Goal: Task Accomplishment & Management: Manage account settings

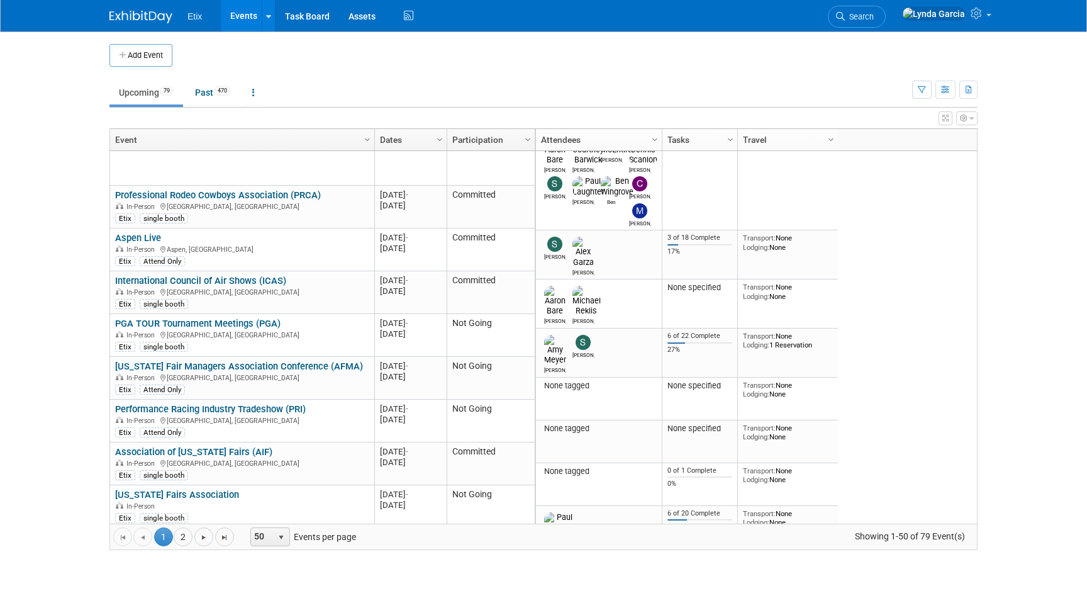
scroll to position [550, 0]
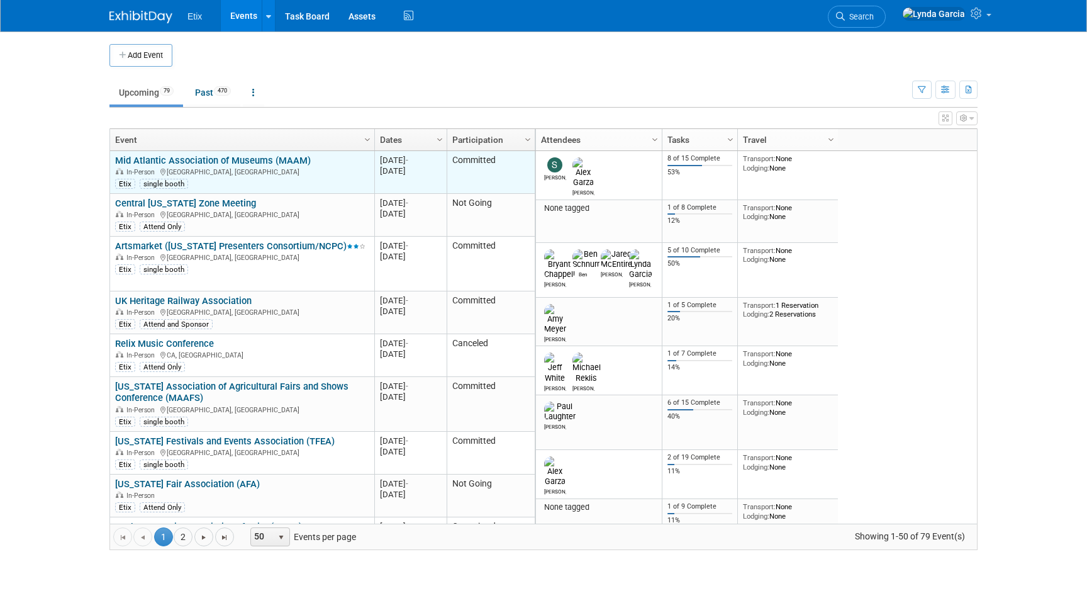
click at [221, 158] on link "Mid Atlantic Association of Museums (MAAM)" at bounding box center [213, 160] width 196 height 11
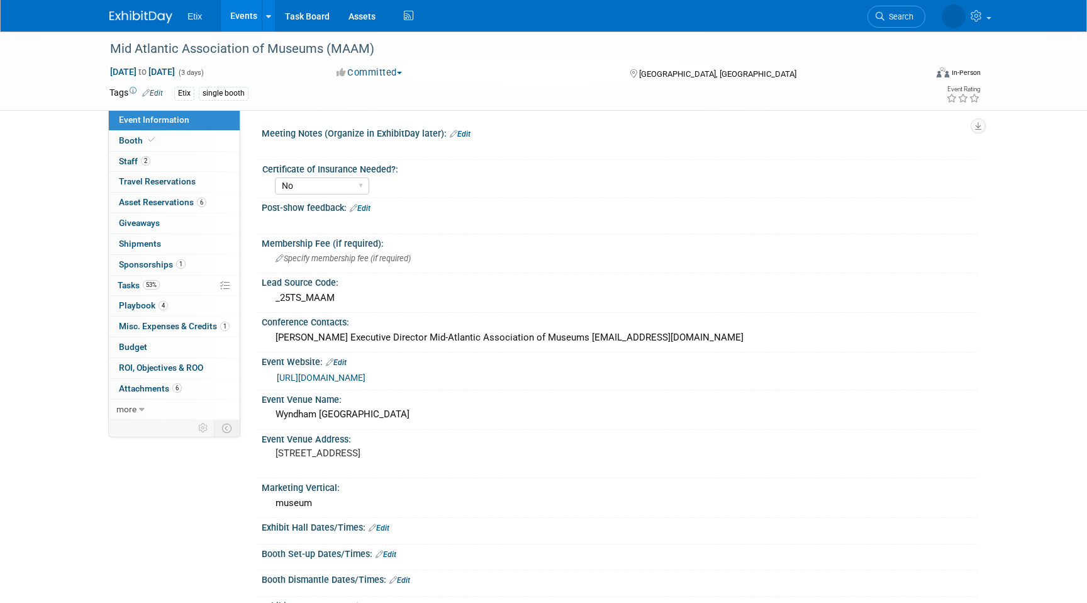
select select "No"
click at [150, 204] on span "Asset Reservations 6" at bounding box center [162, 202] width 87 height 10
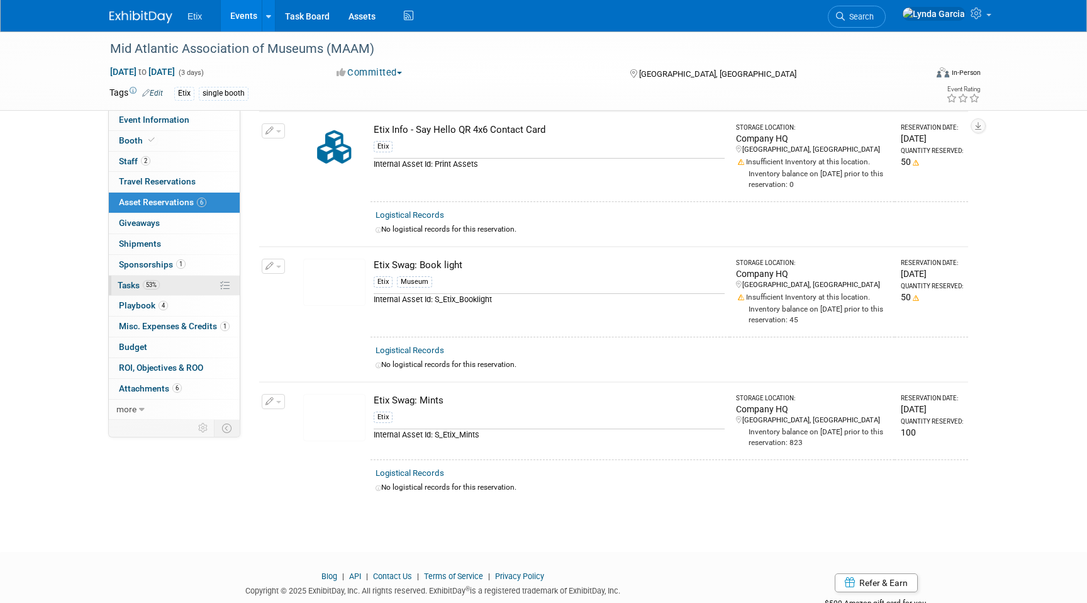
scroll to position [400, 0]
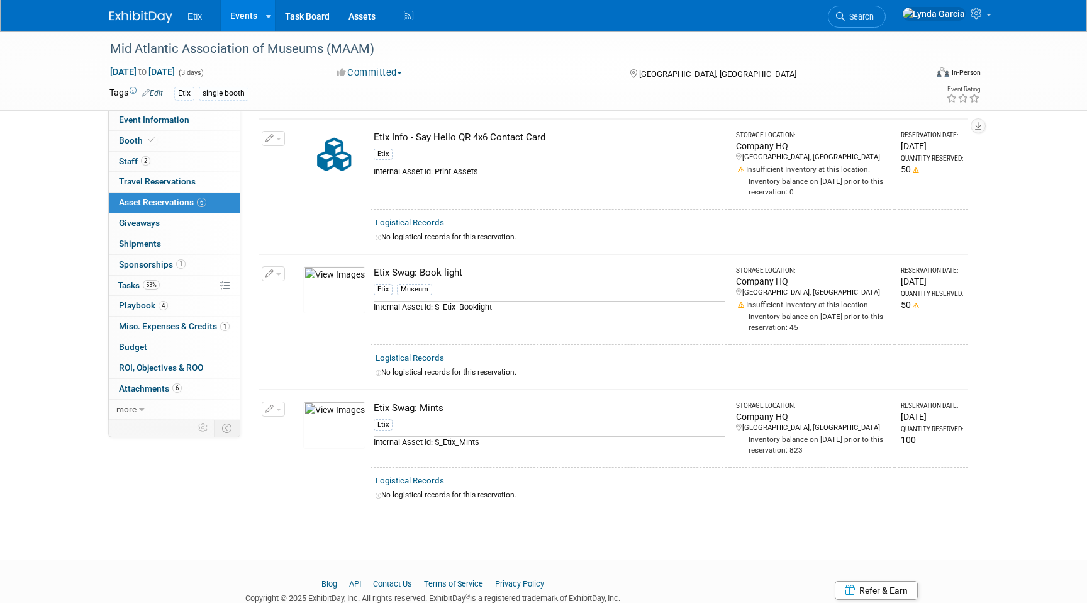
click at [242, 14] on link "Events" at bounding box center [244, 15] width 46 height 31
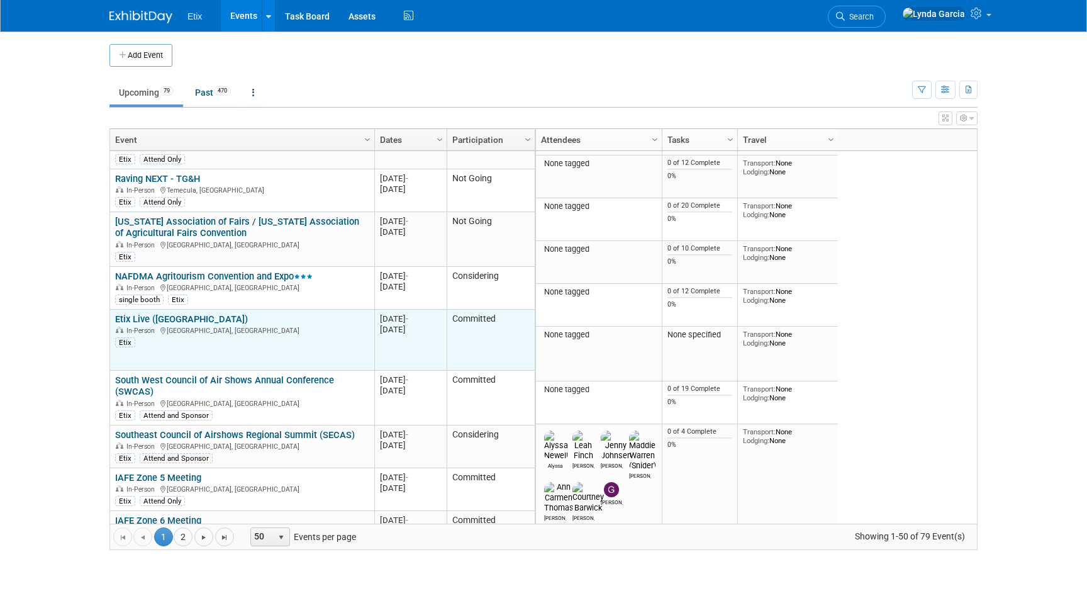
scroll to position [1636, 0]
